Goal: Check status

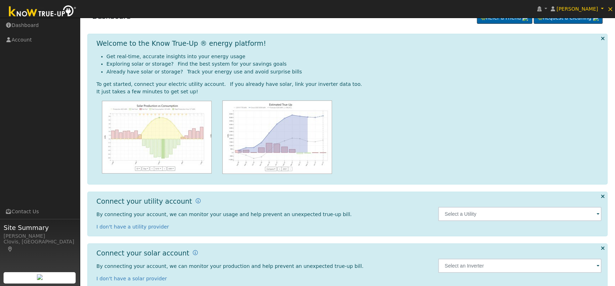
scroll to position [27, 0]
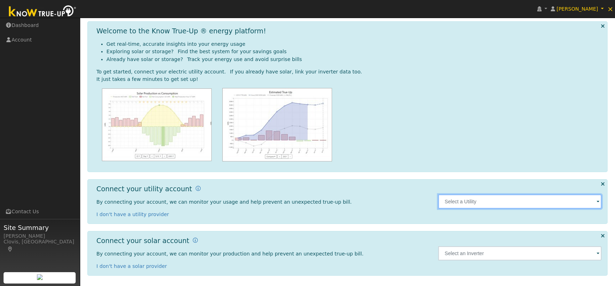
click at [502, 207] on input "text" at bounding box center [519, 201] width 163 height 14
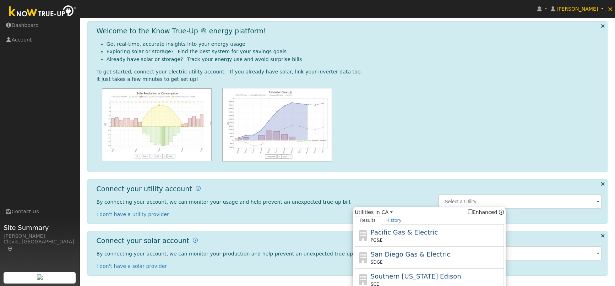
click at [426, 232] on span "Pacific Gas & Electric" at bounding box center [404, 232] width 67 height 7
type input "PG&E"
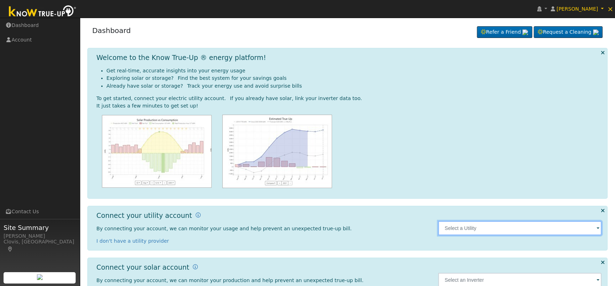
click at [508, 232] on input "text" at bounding box center [519, 228] width 163 height 14
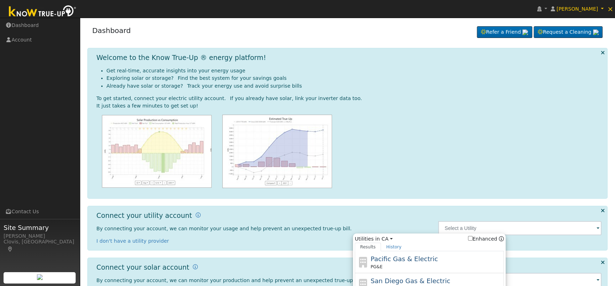
click at [435, 261] on div "Pacific Gas & Electric PG&E" at bounding box center [437, 262] width 132 height 16
type input "PG&E"
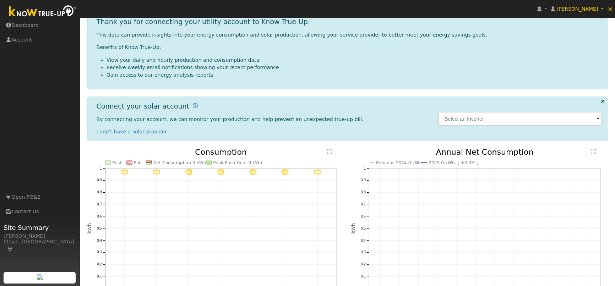
scroll to position [145, 0]
